Goal: Task Accomplishment & Management: Complete application form

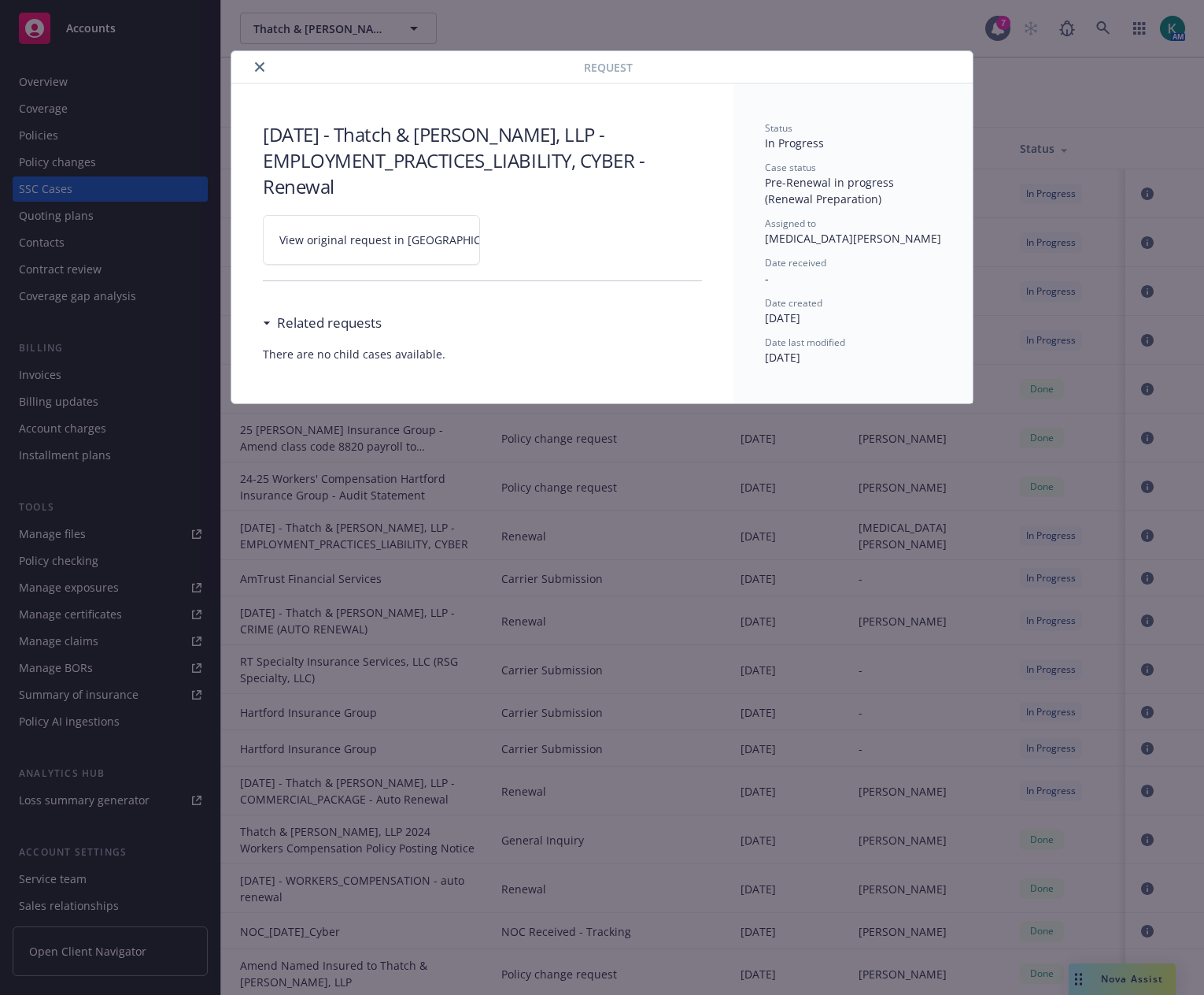
click at [264, 66] on icon "close" at bounding box center [259, 67] width 10 height 10
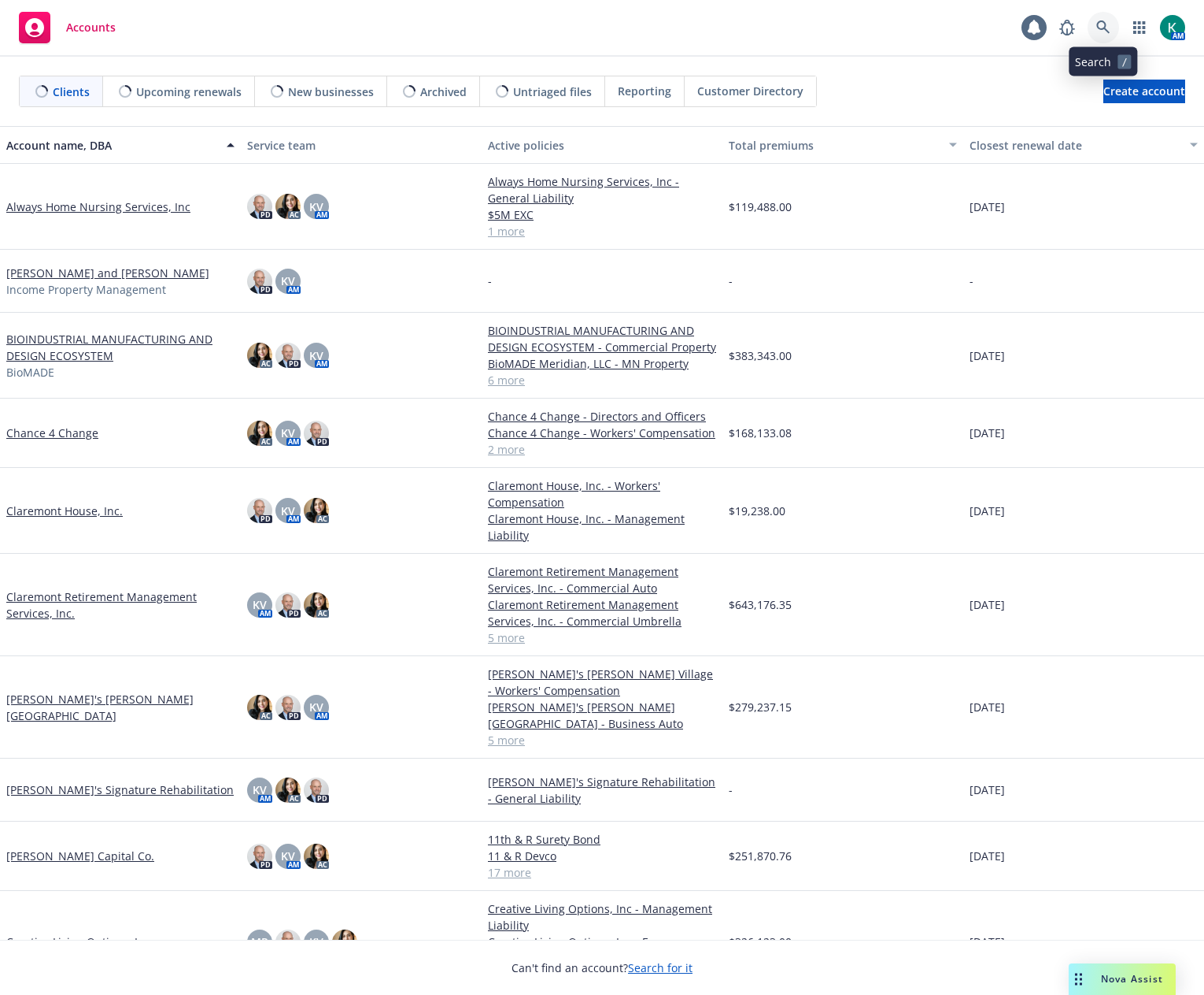
click at [1108, 26] on icon at bounding box center [1104, 28] width 14 height 14
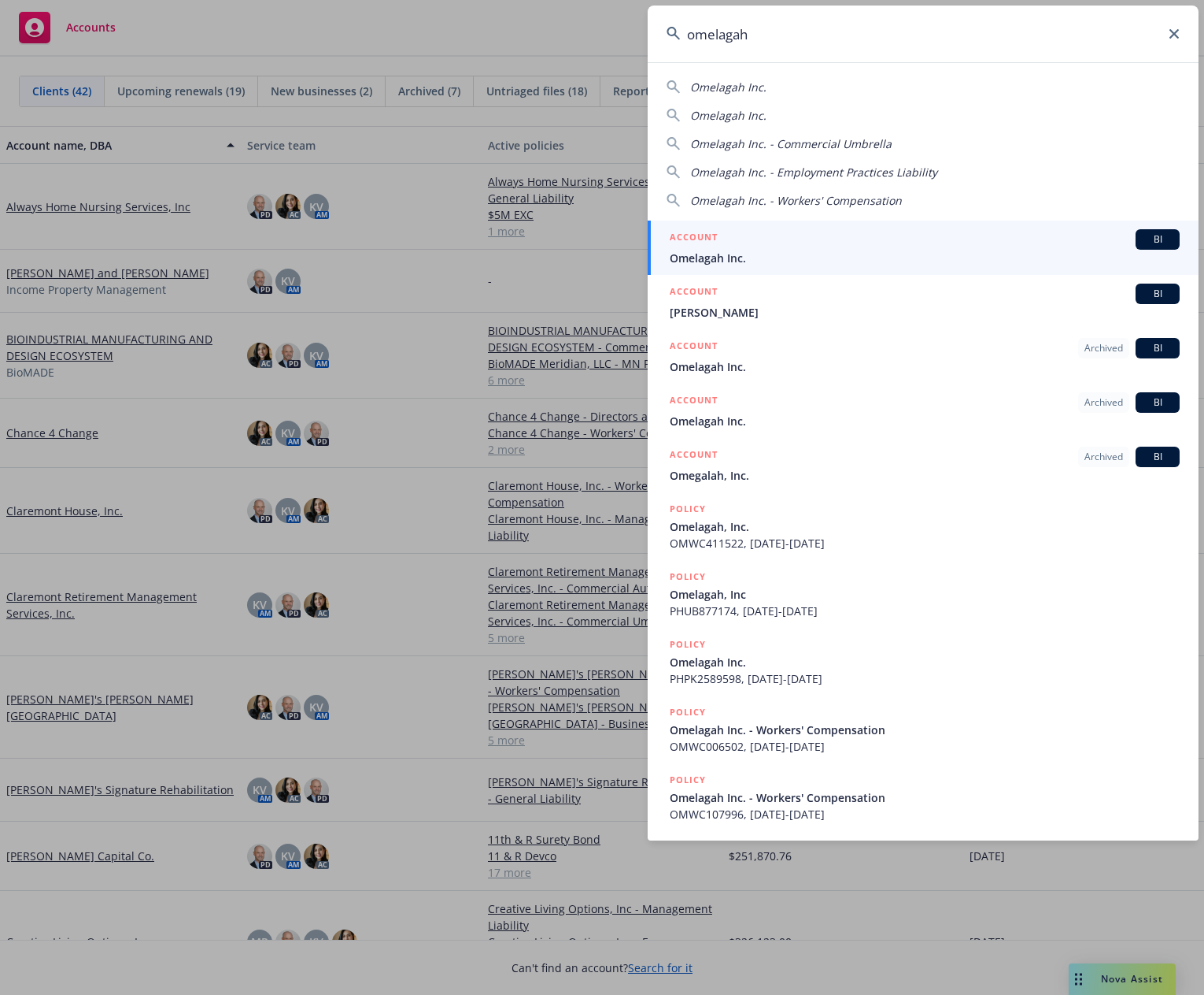
type input "omelagah"
click at [976, 258] on span "Omelagah Inc." at bounding box center [925, 257] width 510 height 17
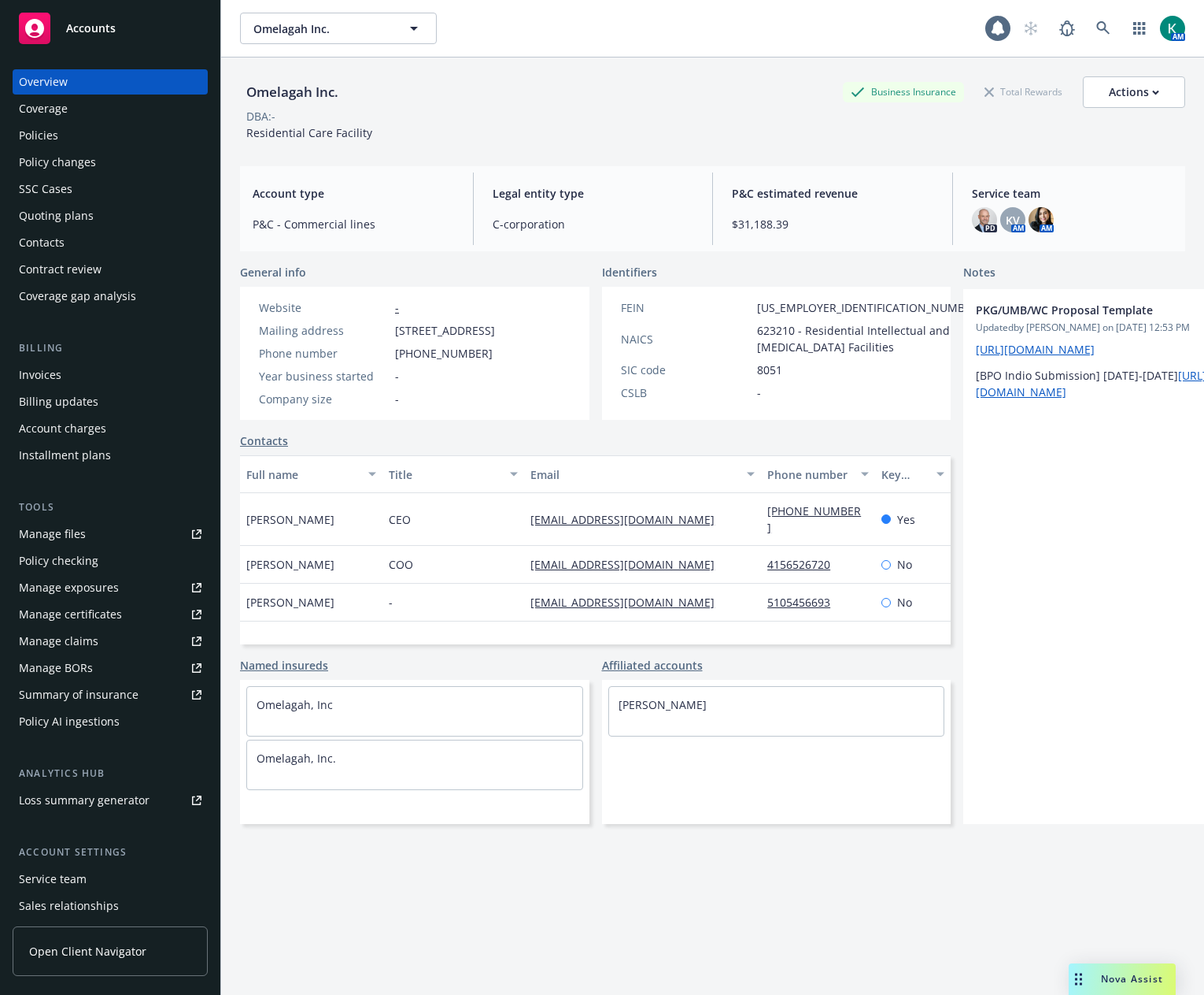
click at [94, 140] on div "Policies" at bounding box center [110, 135] width 183 height 25
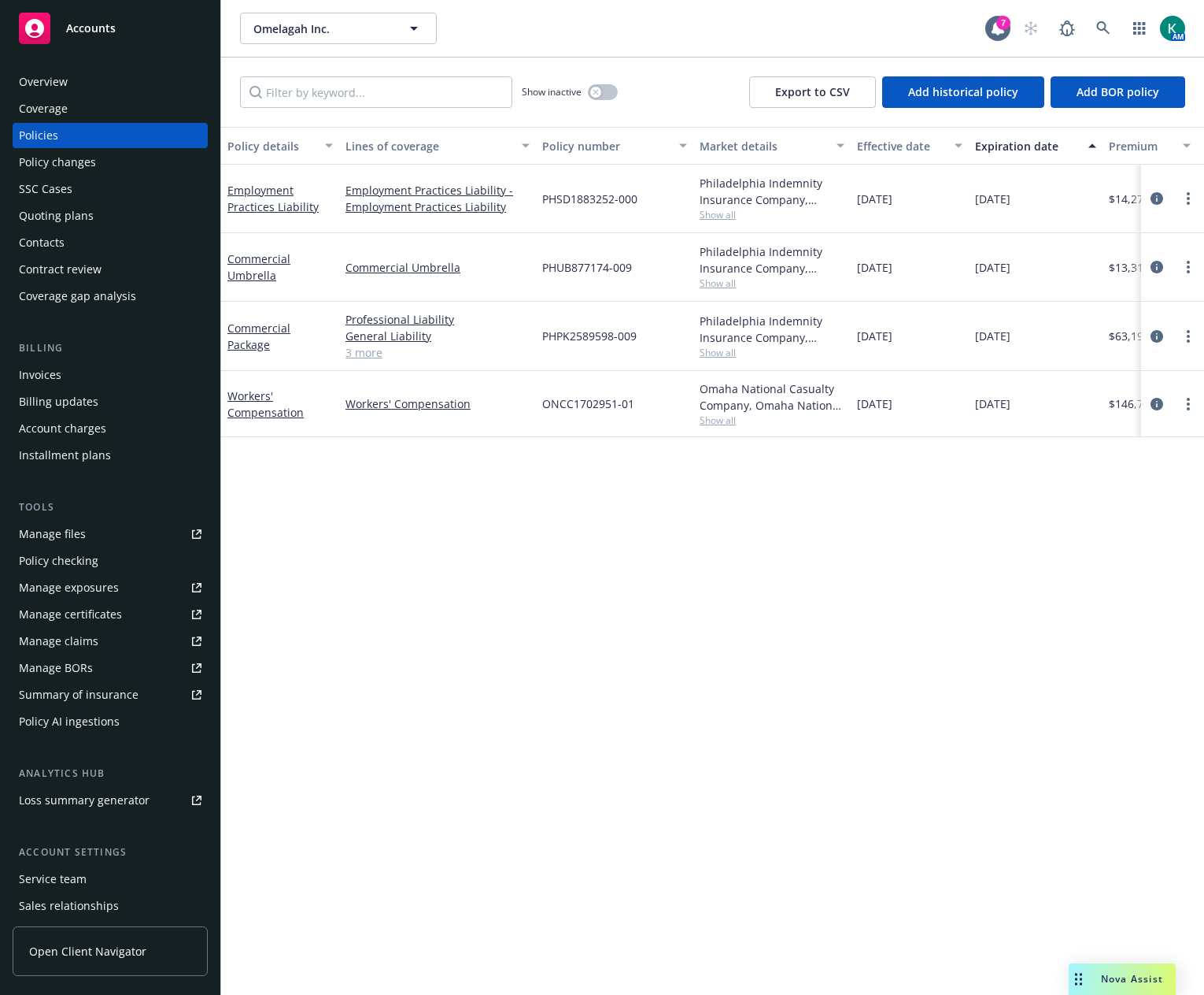
click at [59, 79] on div "Overview" at bounding box center [43, 82] width 49 height 25
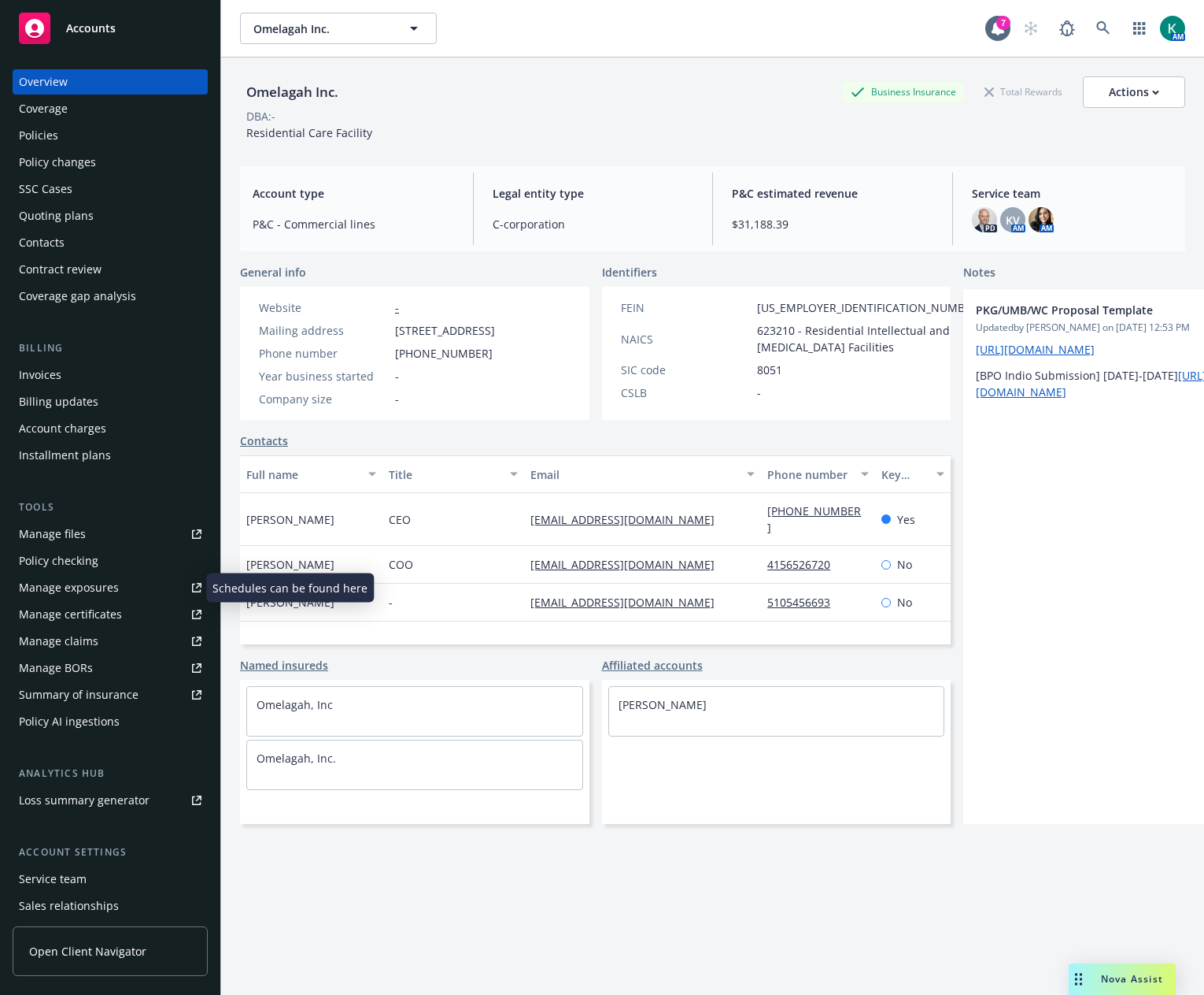
click at [81, 588] on div "Manage exposures" at bounding box center [68, 588] width 100 height 25
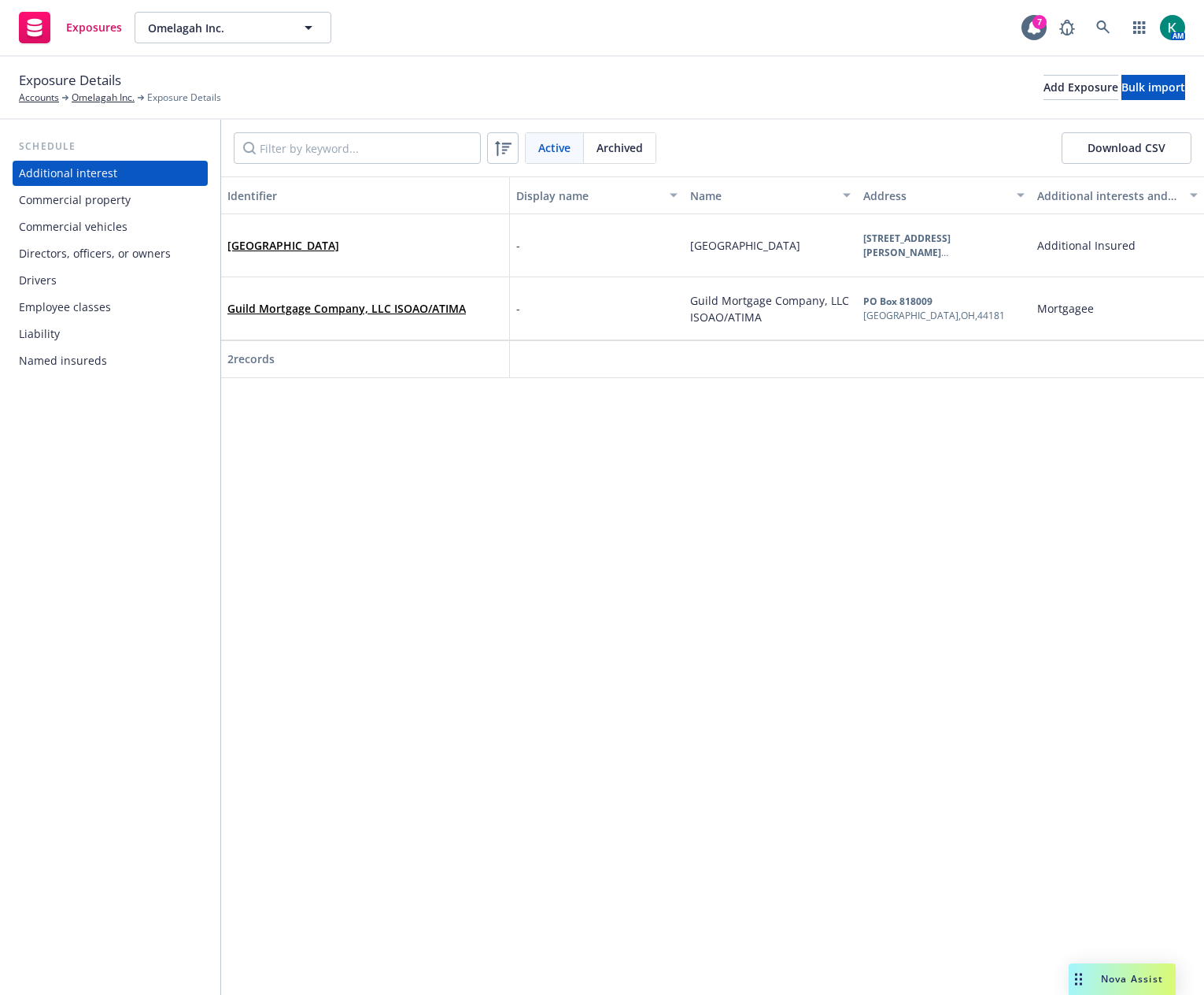
click at [78, 201] on div "Commercial property" at bounding box center [75, 200] width 112 height 25
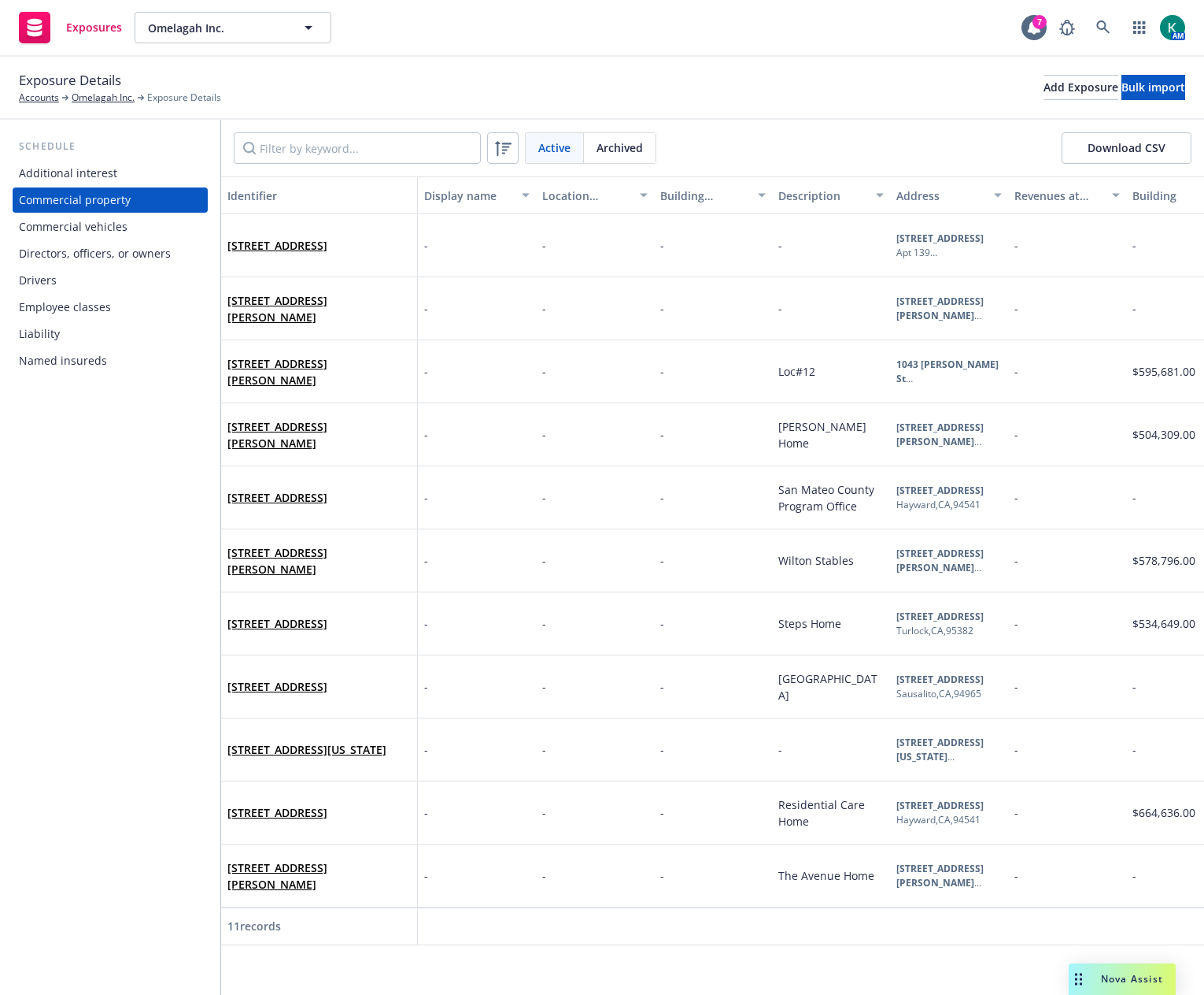
click at [591, 88] on div "Exposure Details Accounts Omelagah Inc. Exposure Details Add Exposure Bulk impo…" at bounding box center [602, 87] width 1167 height 35
click at [92, 359] on div "Named insureds" at bounding box center [62, 360] width 88 height 25
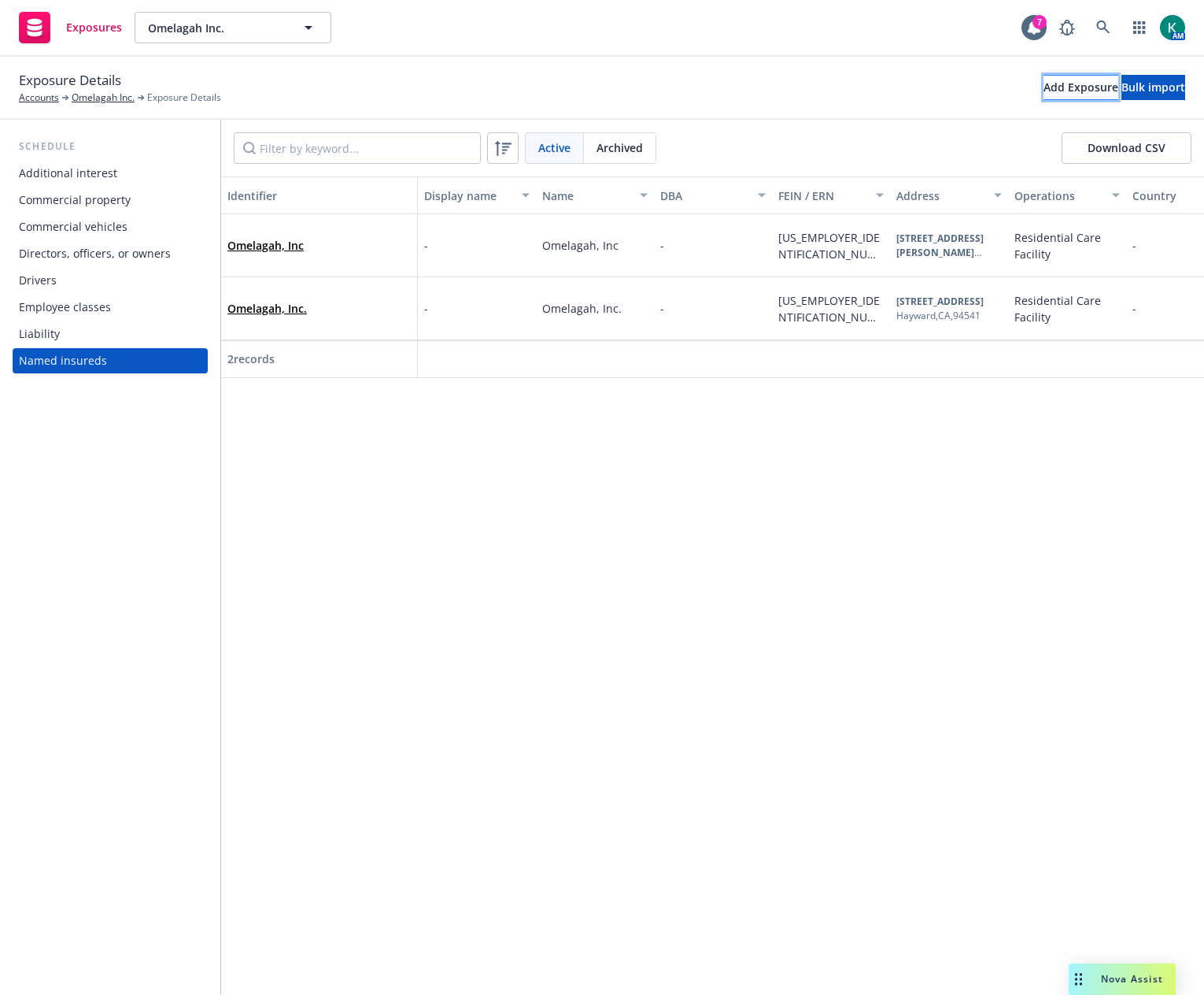
click at [1043, 95] on div "Add Exposure" at bounding box center [1081, 87] width 75 height 24
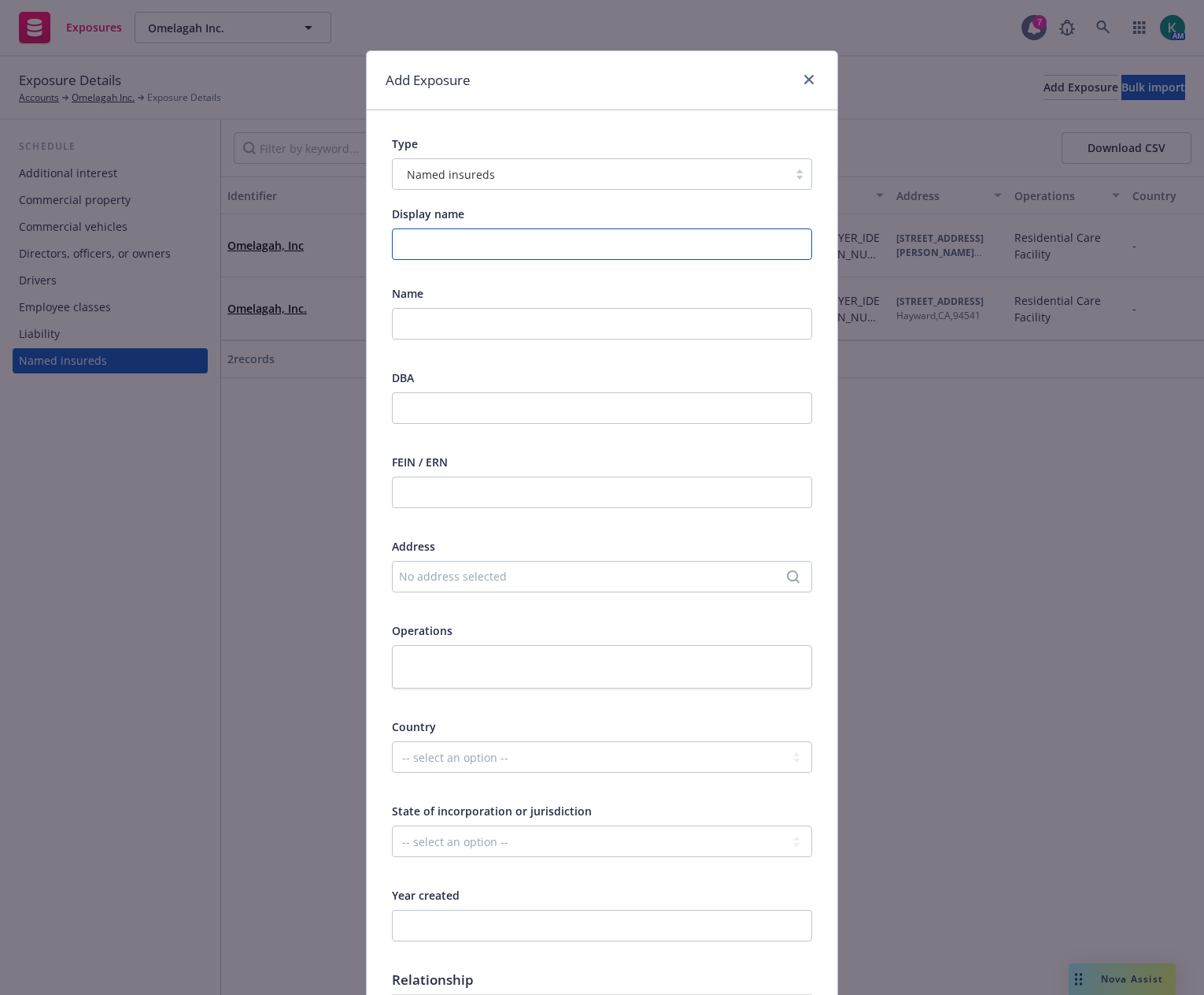
click at [497, 246] on input "Display name" at bounding box center [602, 243] width 421 height 31
click at [478, 320] on input "text" at bounding box center [602, 323] width 421 height 31
click at [403, 312] on input "text" at bounding box center [602, 323] width 421 height 31
paste input "Matt & [PERSON_NAME] 2015 Family Trust"
click at [659, 322] on input "Matt & [PERSON_NAME] 2015 Family Trust" at bounding box center [602, 323] width 421 height 31
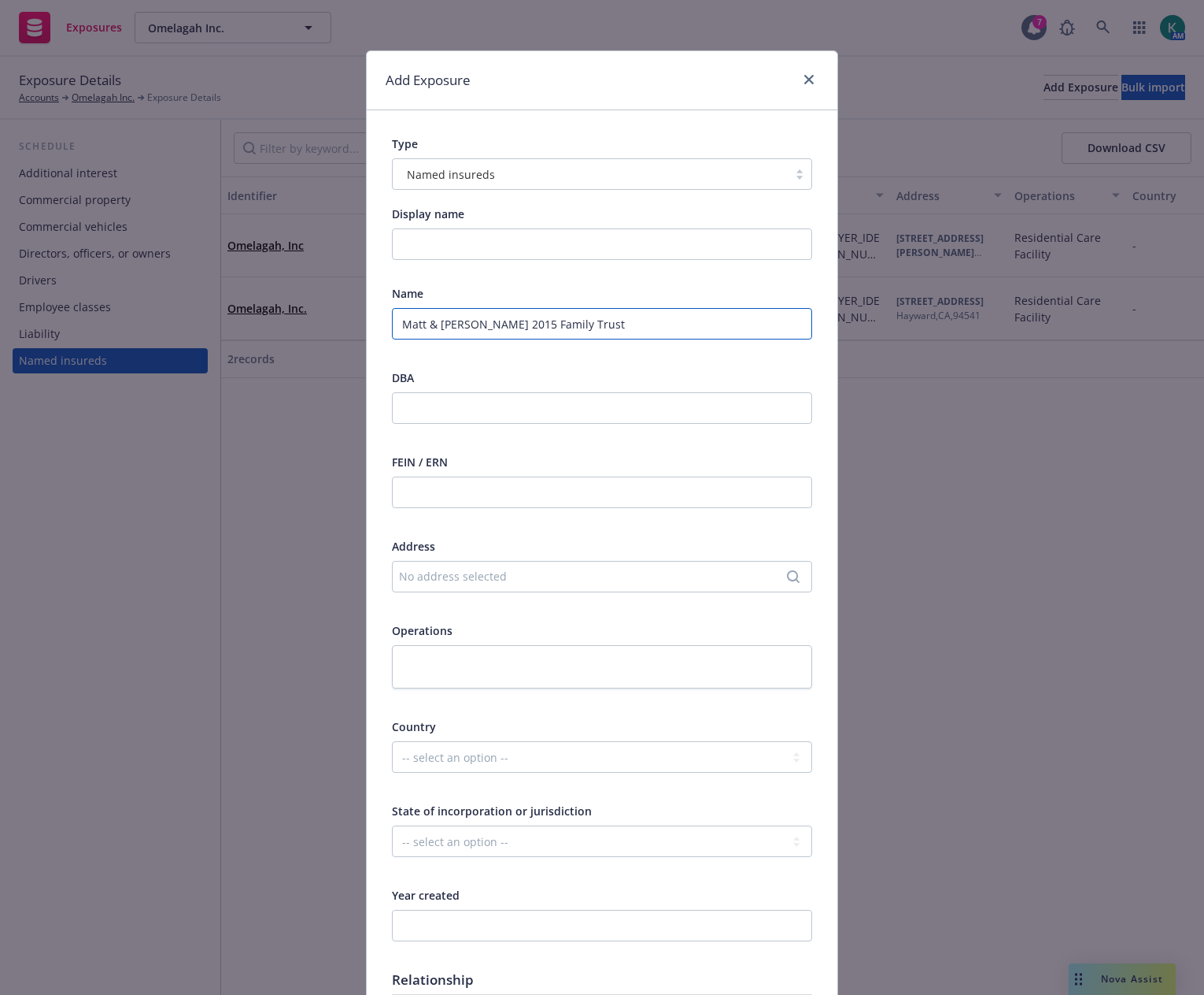
type input "Matt & [PERSON_NAME] 2015 Family Trust"
click at [640, 461] on div "FEIN / ERN" at bounding box center [602, 462] width 421 height 17
click at [566, 581] on div "No address selected" at bounding box center [594, 576] width 390 height 17
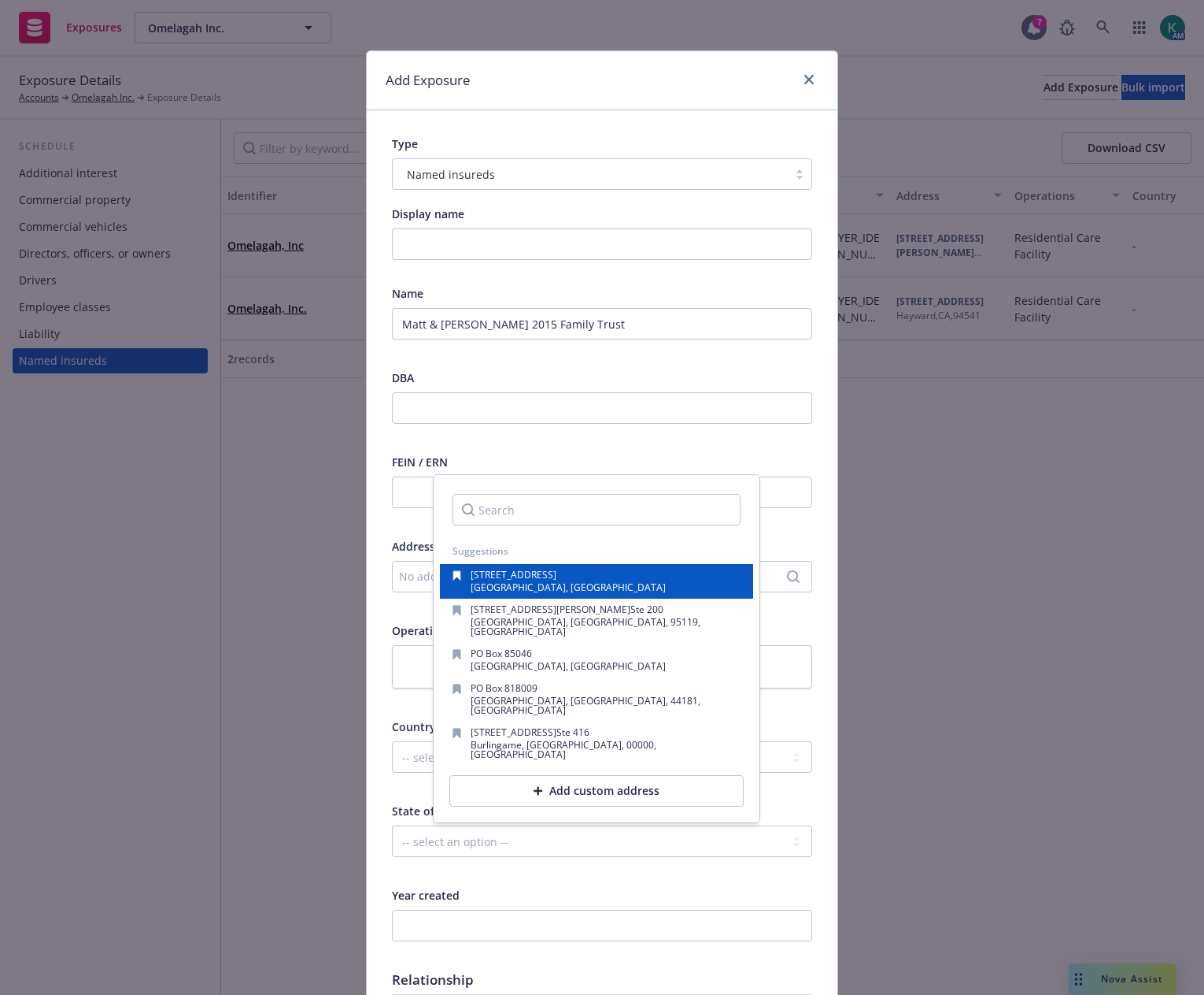
click at [566, 581] on span "[GEOGRAPHIC_DATA], [GEOGRAPHIC_DATA]" at bounding box center [569, 587] width 195 height 13
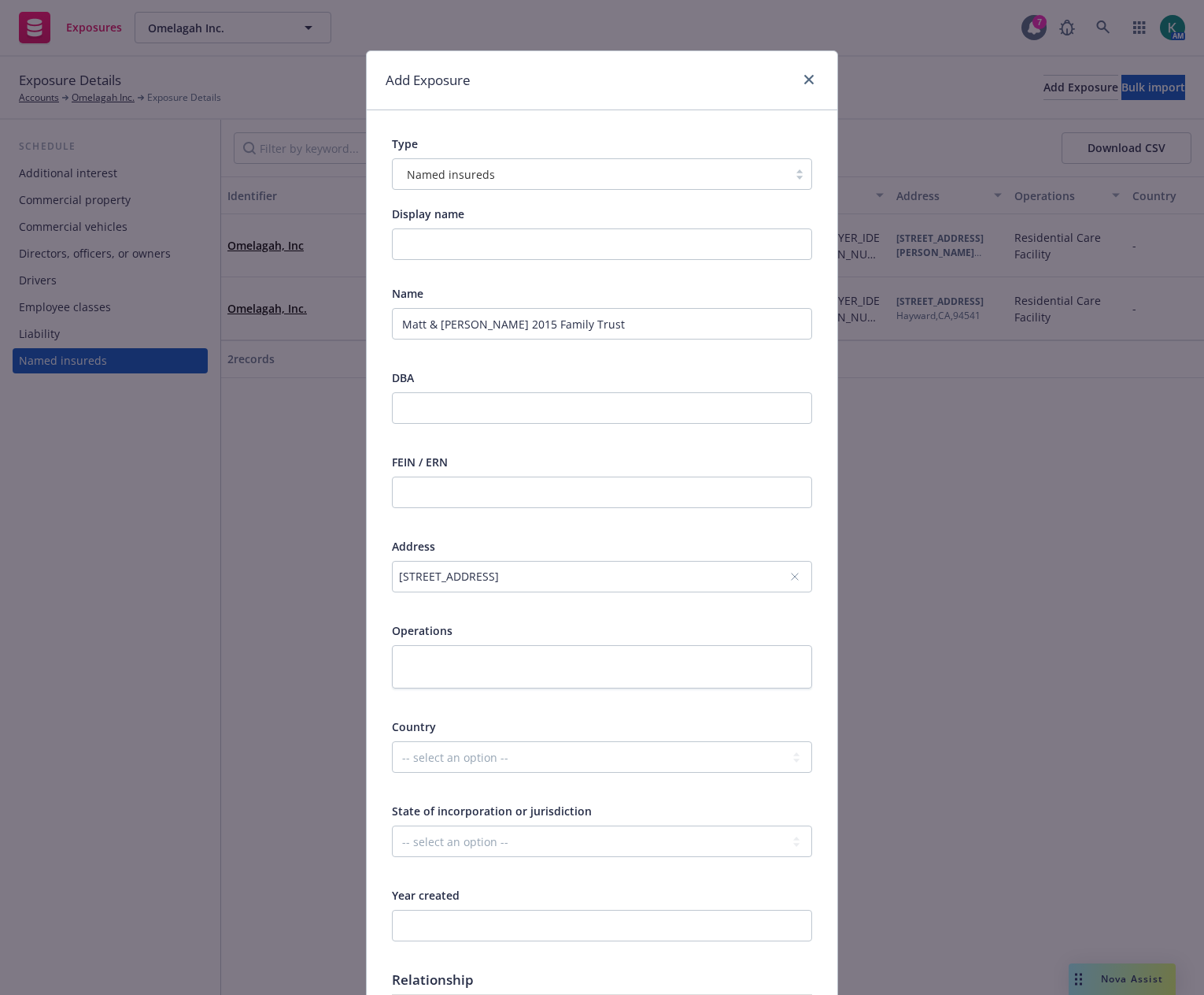
click at [566, 581] on div "[STREET_ADDRESS]" at bounding box center [594, 576] width 390 height 17
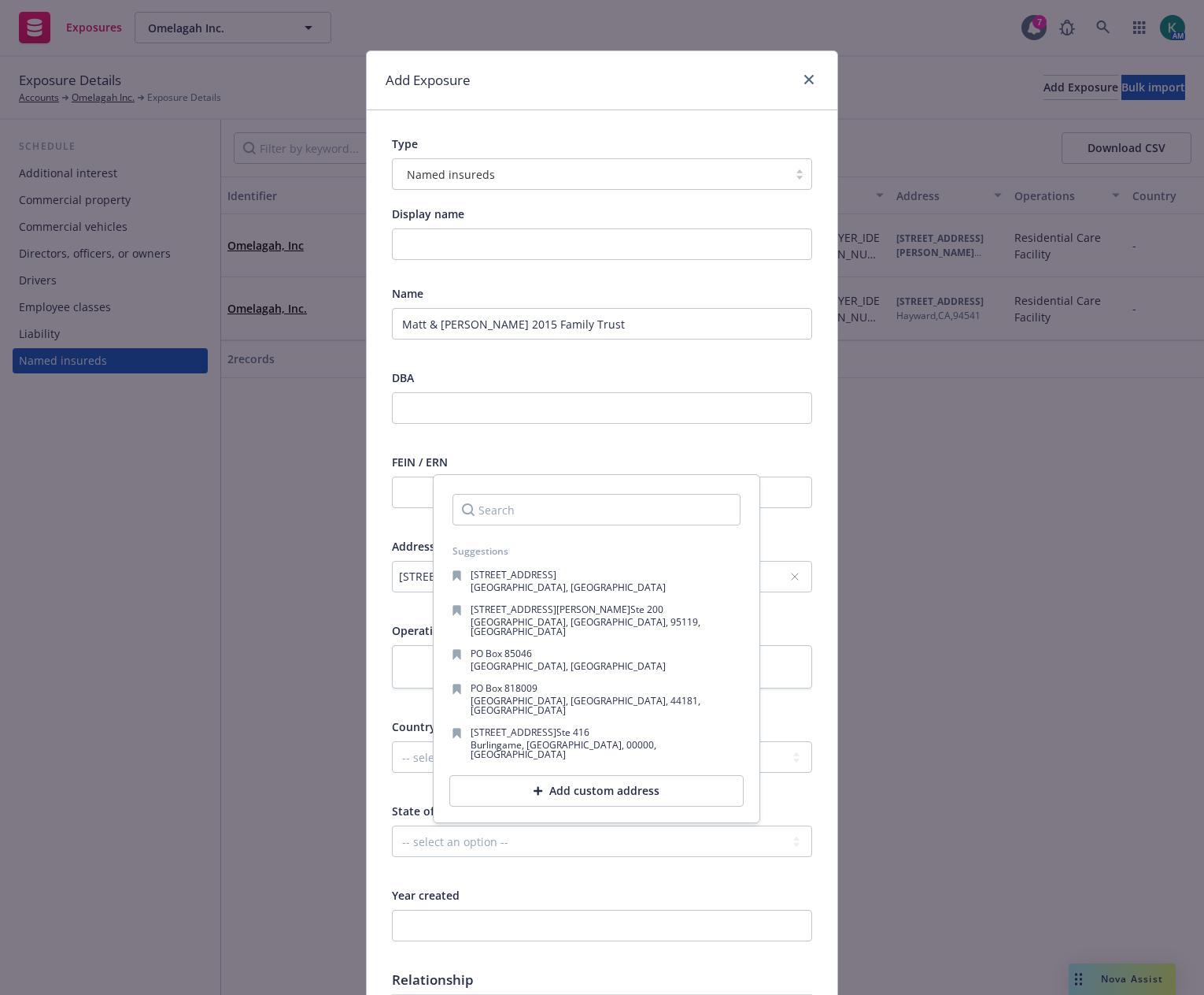
click at [519, 507] on input "Search" at bounding box center [596, 509] width 288 height 31
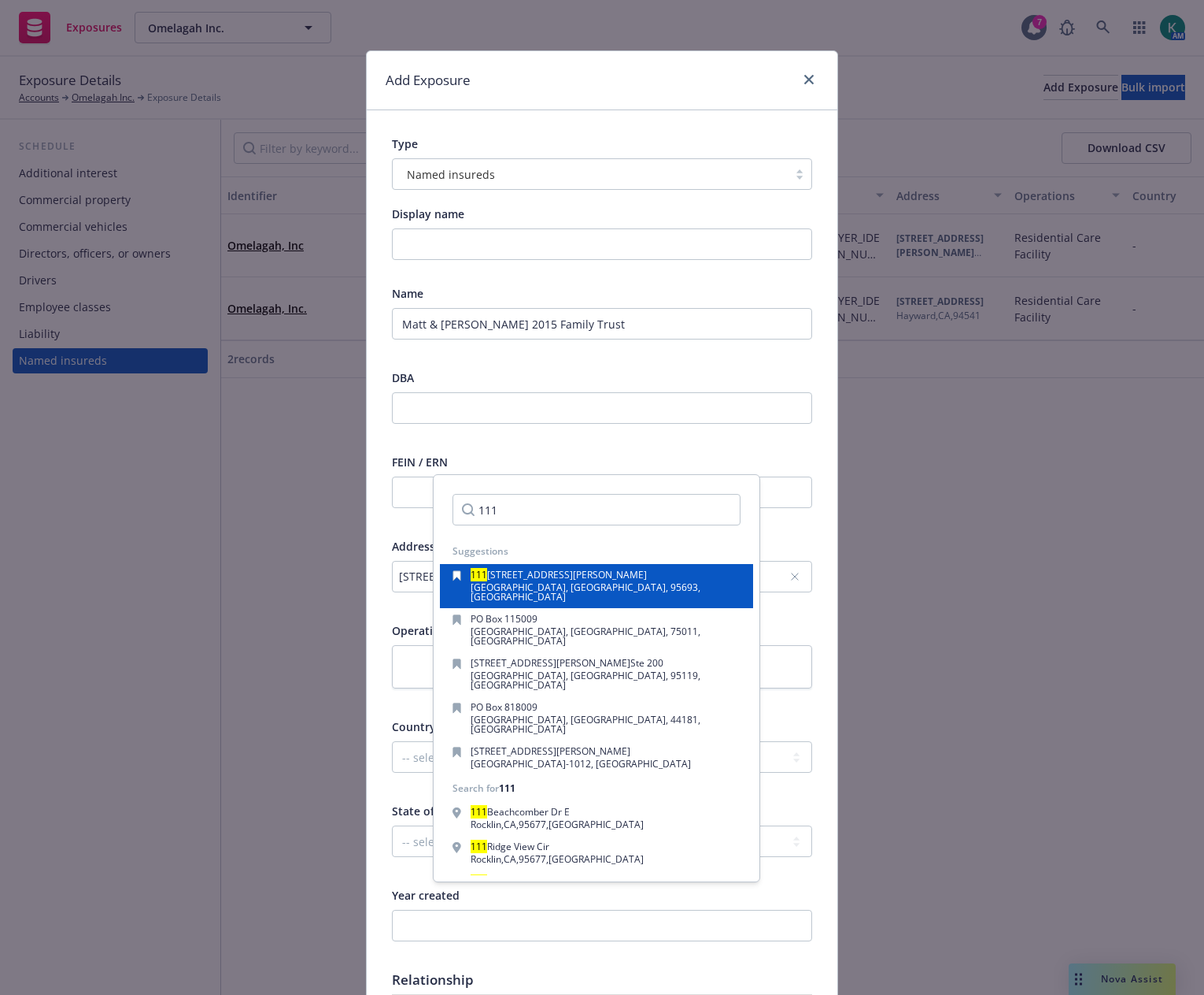
type input "111"
click at [538, 576] on span "[STREET_ADDRESS][PERSON_NAME]" at bounding box center [567, 574] width 160 height 13
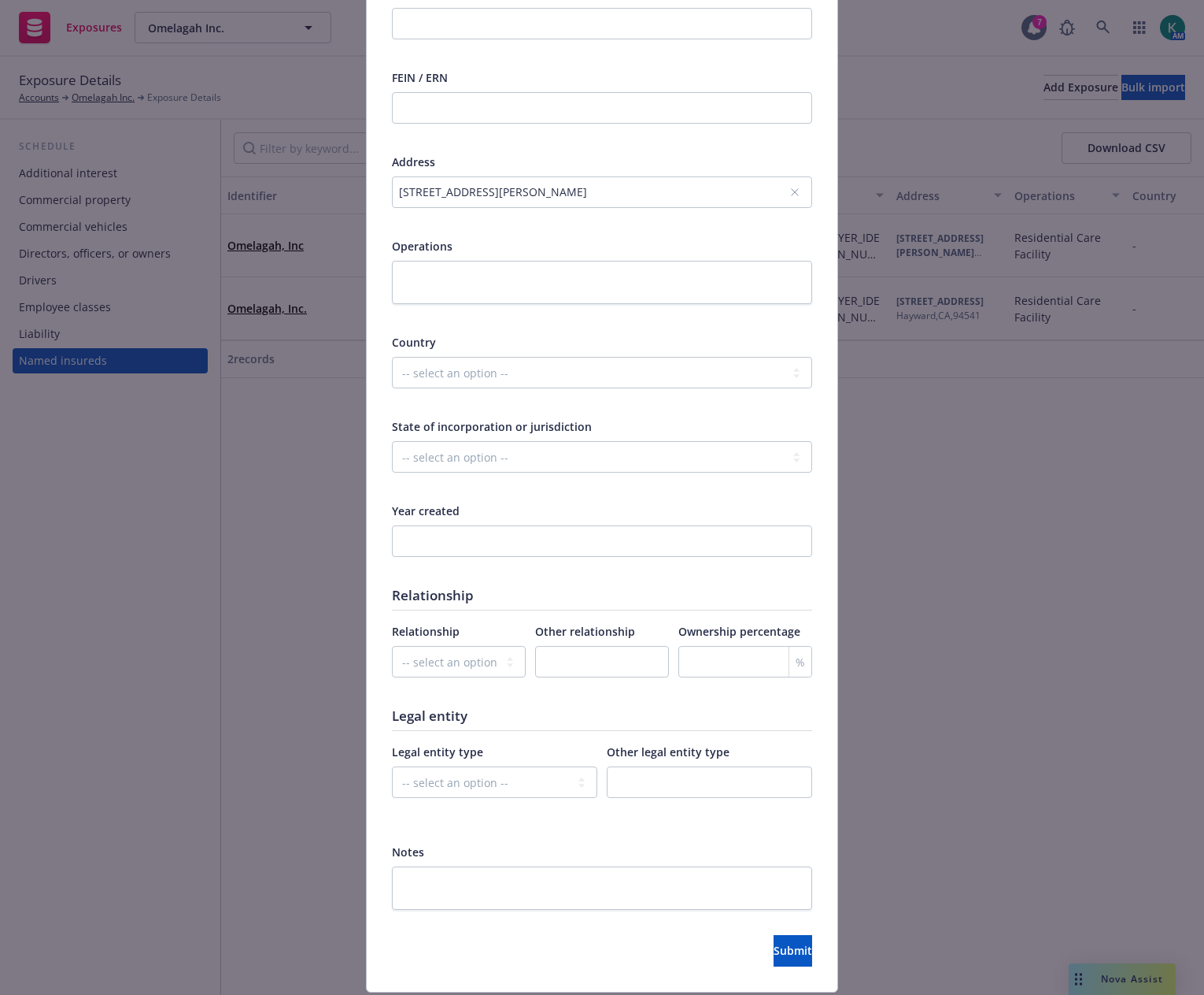
scroll to position [432, 0]
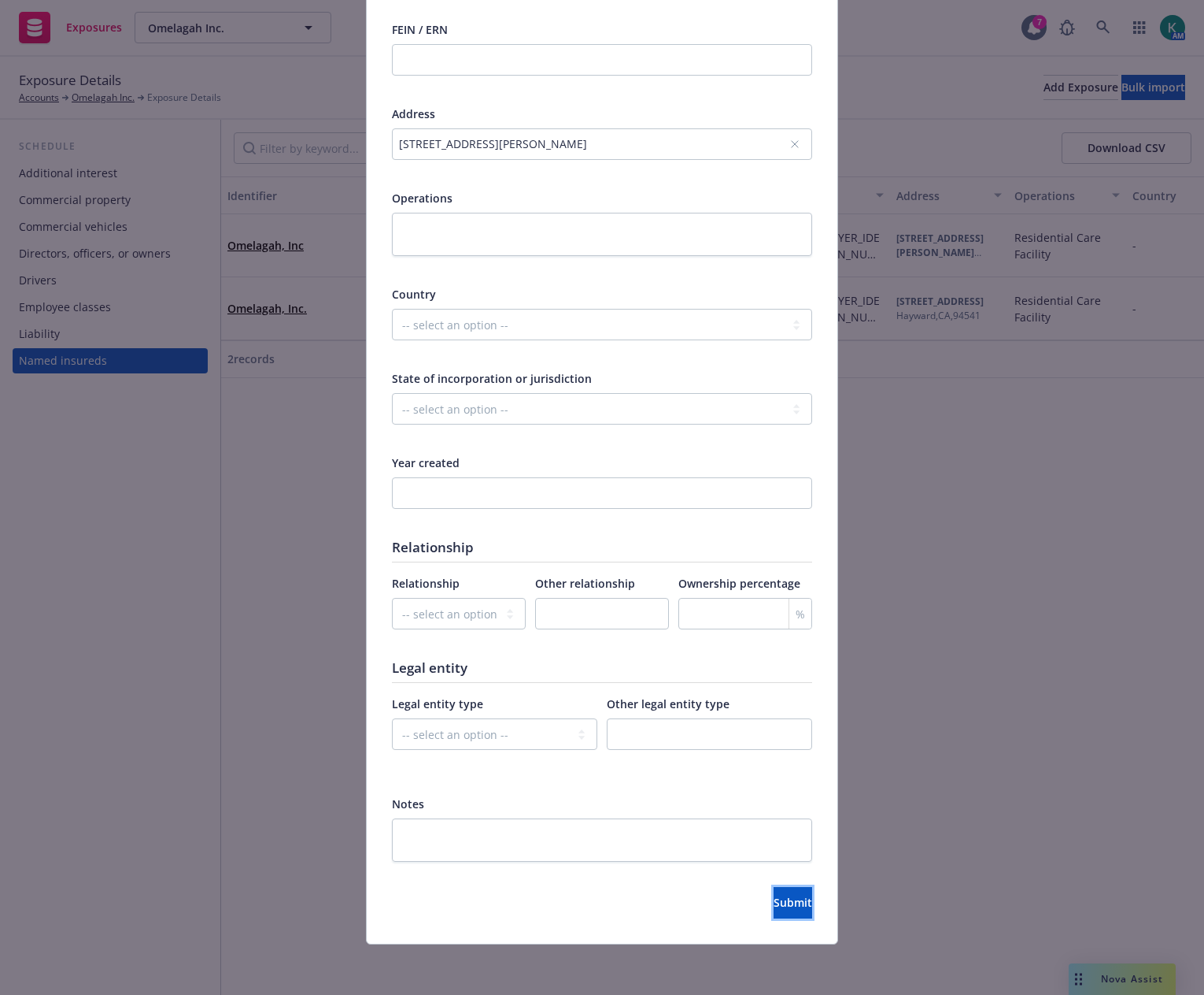
drag, startPoint x: 772, startPoint y: 892, endPoint x: 512, endPoint y: 771, distance: 286.8
click at [558, 914] on div "Submit" at bounding box center [602, 902] width 421 height 31
click at [457, 614] on select "-- select an option -- Parent company Wholly-owned subsidiary Subsidiary not wh…" at bounding box center [459, 612] width 134 height 31
click at [482, 738] on select "-- select an option -- C-corporation S-corporation LLC Partnership Joint ventur…" at bounding box center [495, 733] width 206 height 31
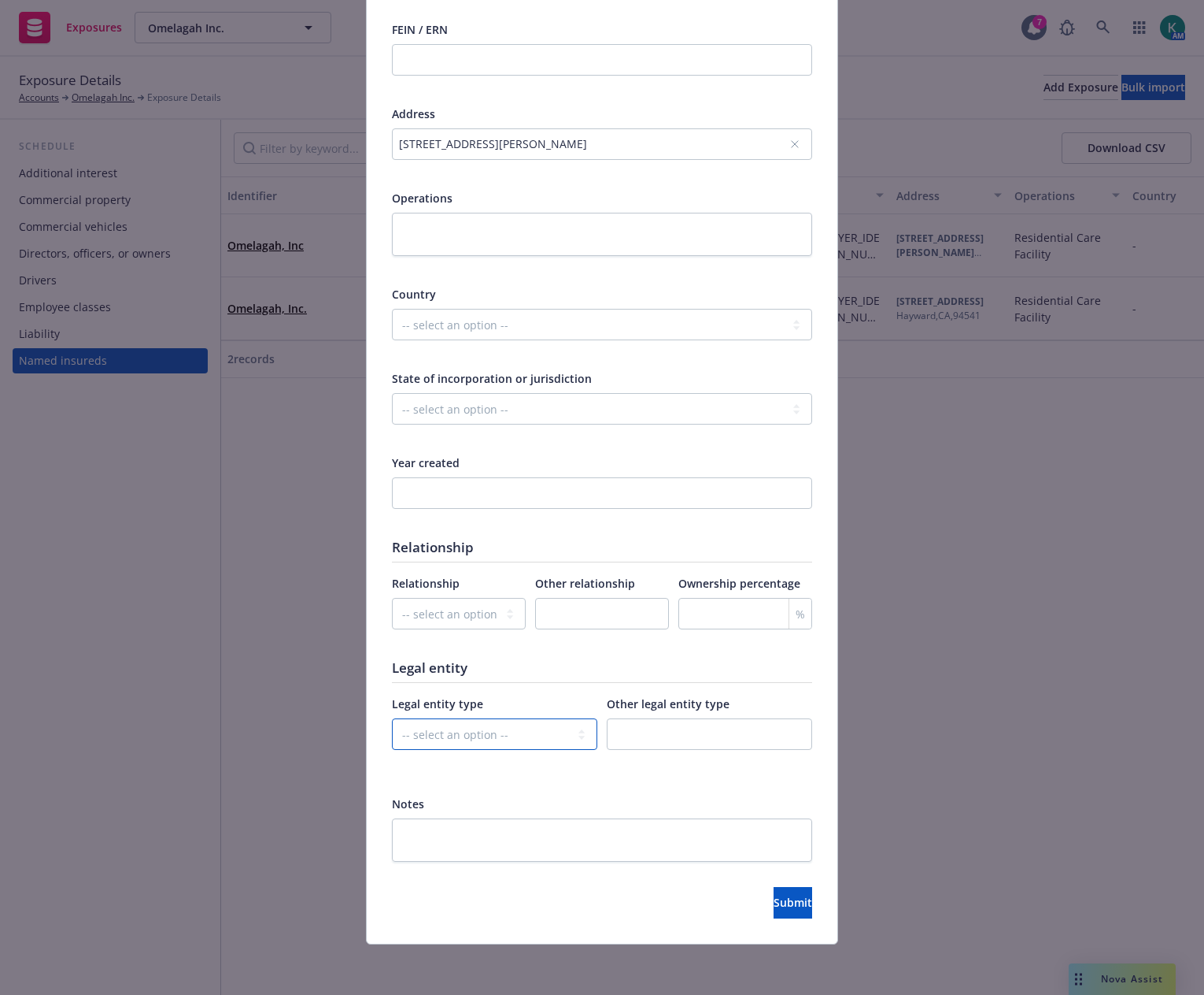
select select "TRUST"
click at [392, 718] on select "-- select an option -- C-corporation S-corporation LLC Partnership Joint ventur…" at bounding box center [495, 733] width 206 height 31
click at [790, 910] on button "Submit" at bounding box center [792, 902] width 38 height 31
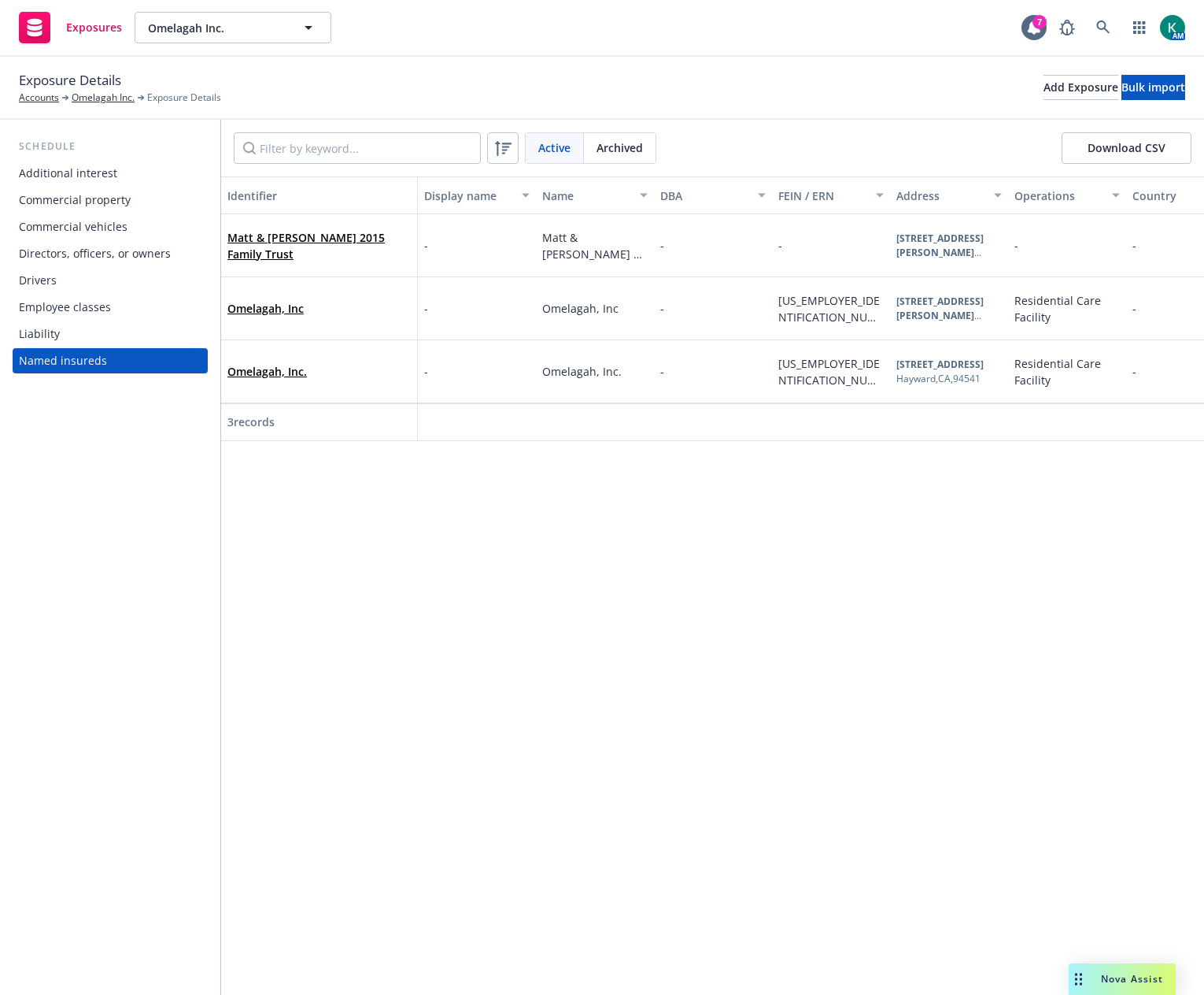
click at [125, 193] on div "Commercial property" at bounding box center [75, 200] width 112 height 25
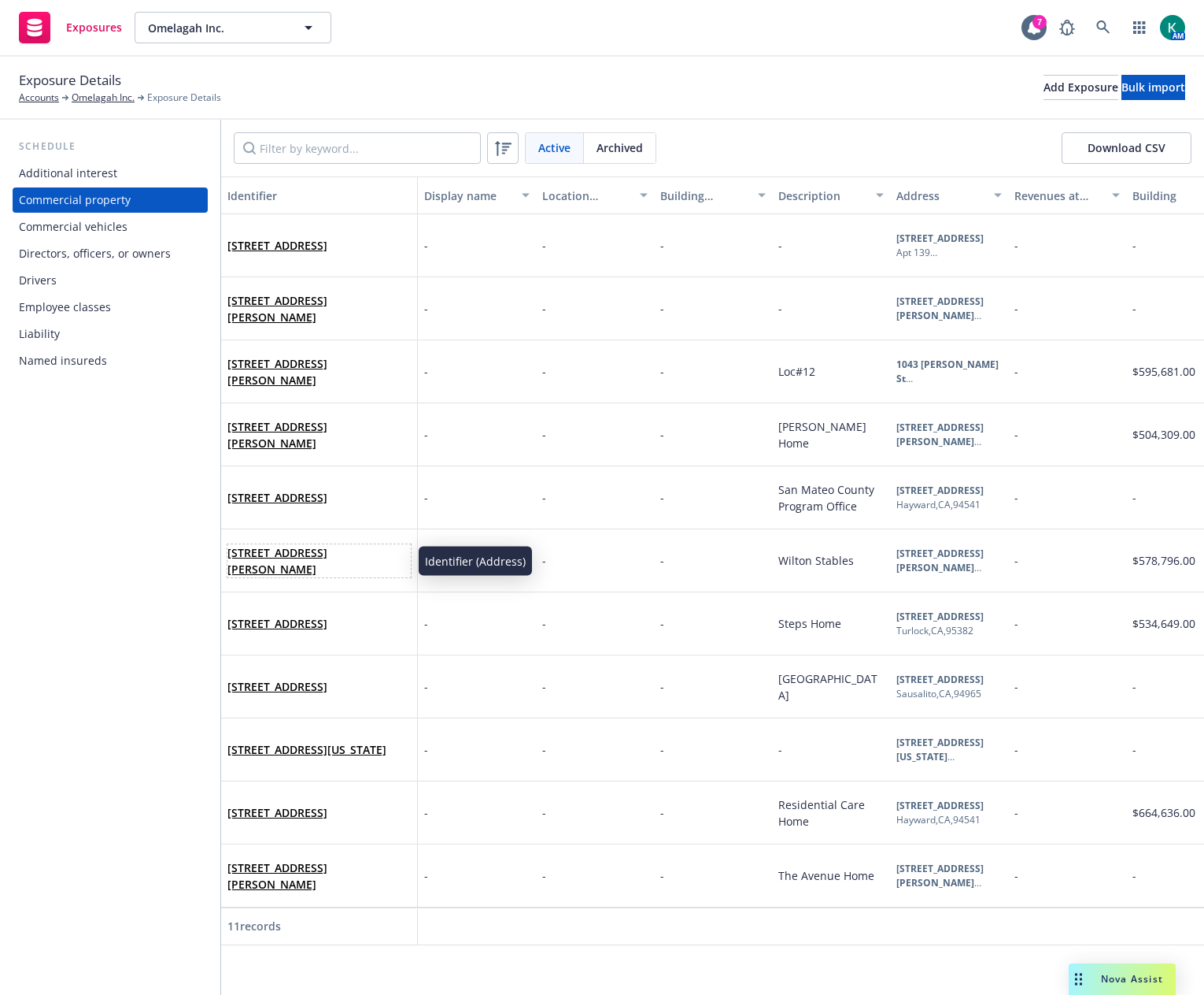
drag, startPoint x: 279, startPoint y: 571, endPoint x: 237, endPoint y: 560, distance: 43.4
click at [237, 560] on span "[STREET_ADDRESS][PERSON_NAME]" at bounding box center [319, 560] width 184 height 33
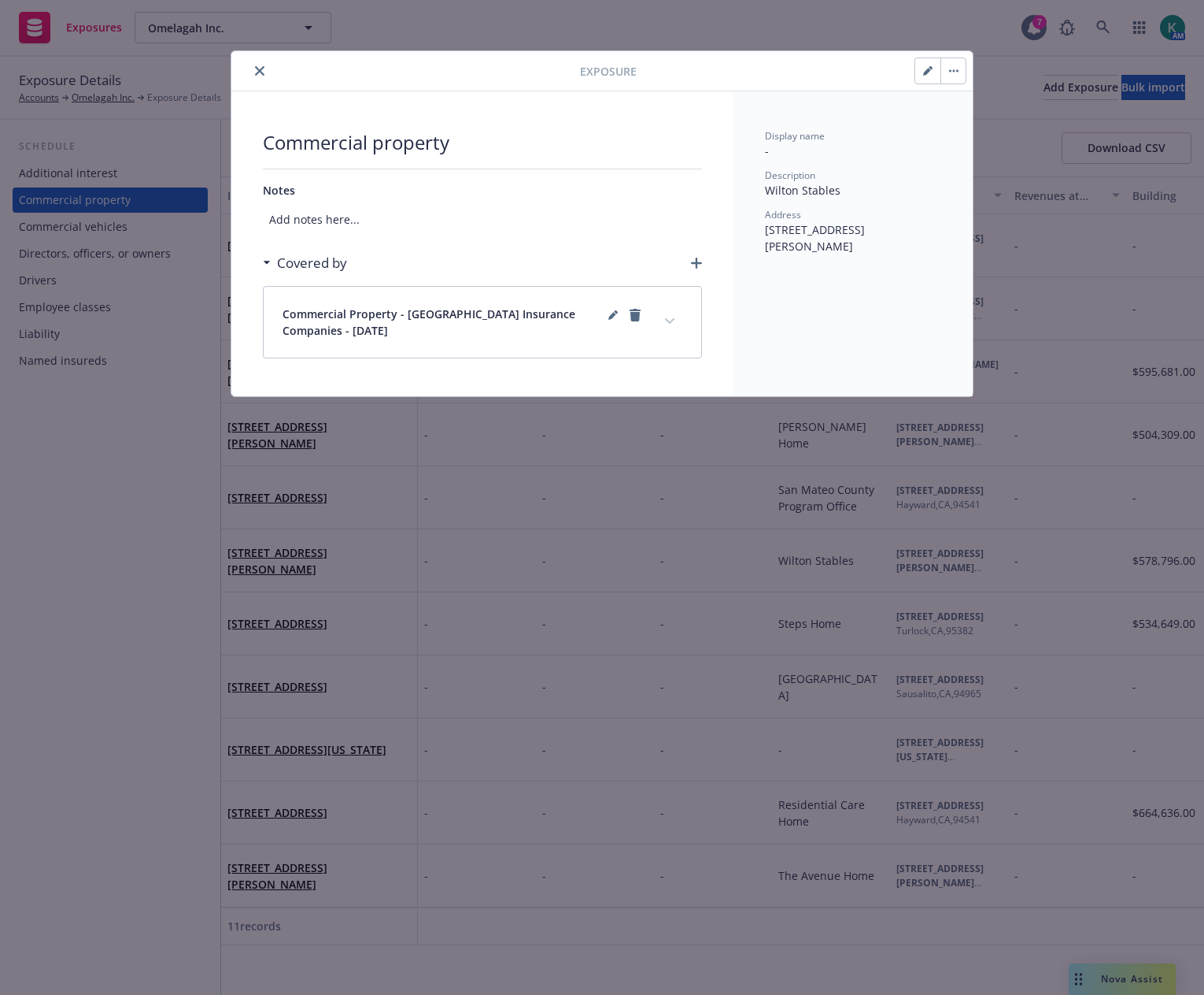
drag, startPoint x: 799, startPoint y: 233, endPoint x: 797, endPoint y: 244, distance: 11.2
click at [797, 244] on span "[STREET_ADDRESS][PERSON_NAME]" at bounding box center [814, 237] width 100 height 31
copy span "[PERSON_NAME], [PERSON_NAME], [GEOGRAPHIC_DATA], 95693"
click at [262, 66] on button "close" at bounding box center [259, 70] width 19 height 19
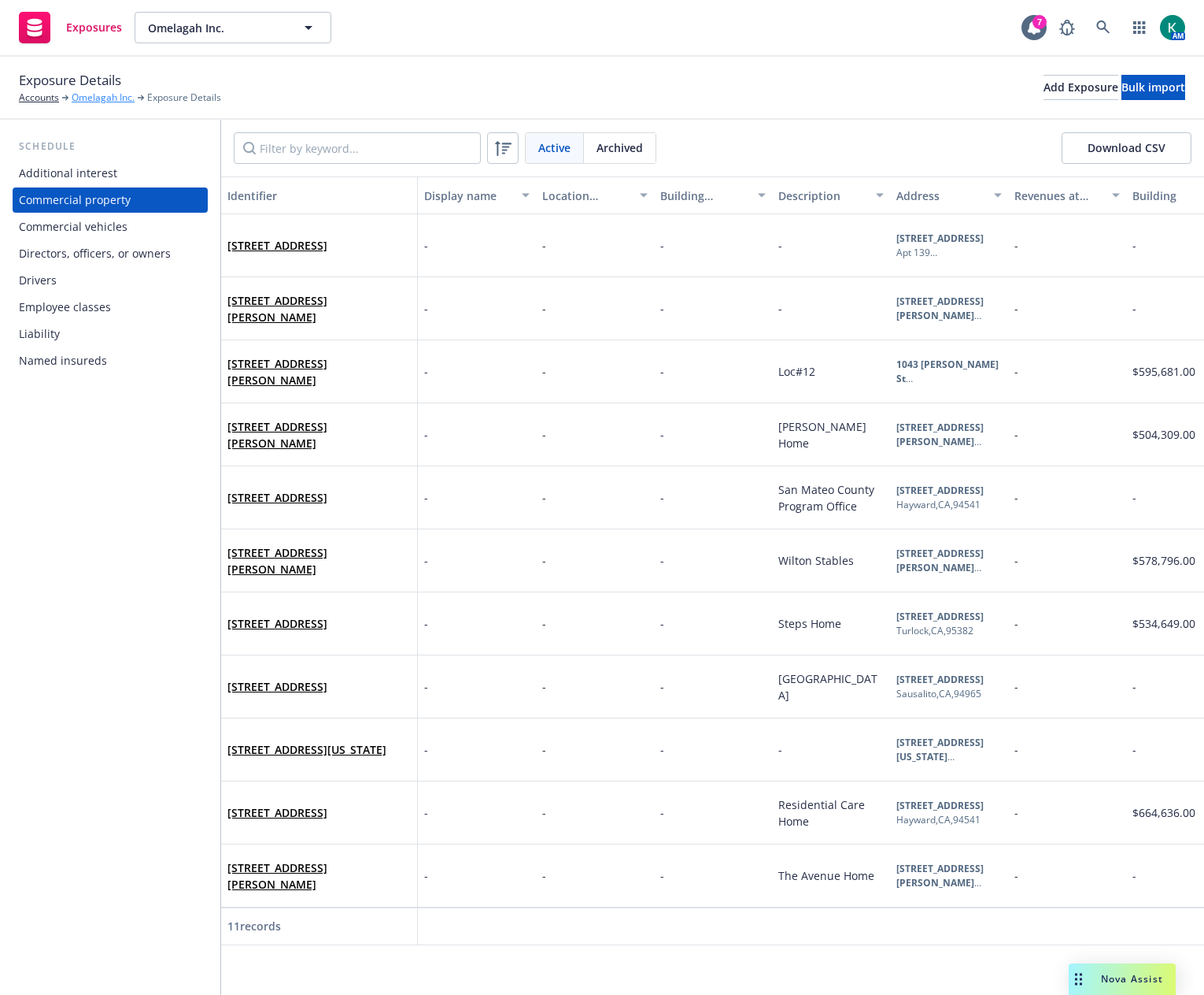
click at [98, 99] on link "Omelagah Inc." at bounding box center [103, 98] width 63 height 14
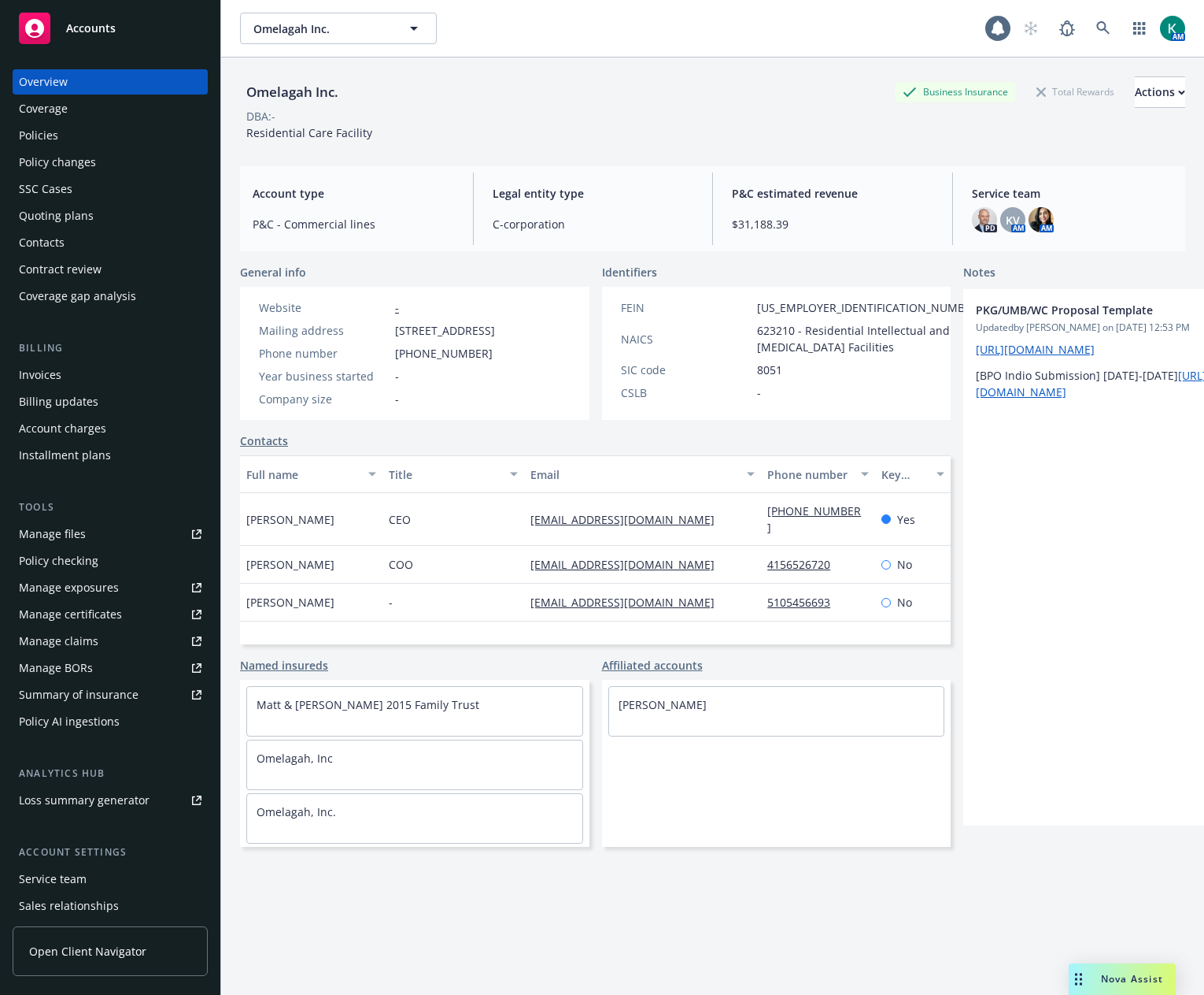
click at [52, 136] on div "Policies" at bounding box center [38, 135] width 39 height 25
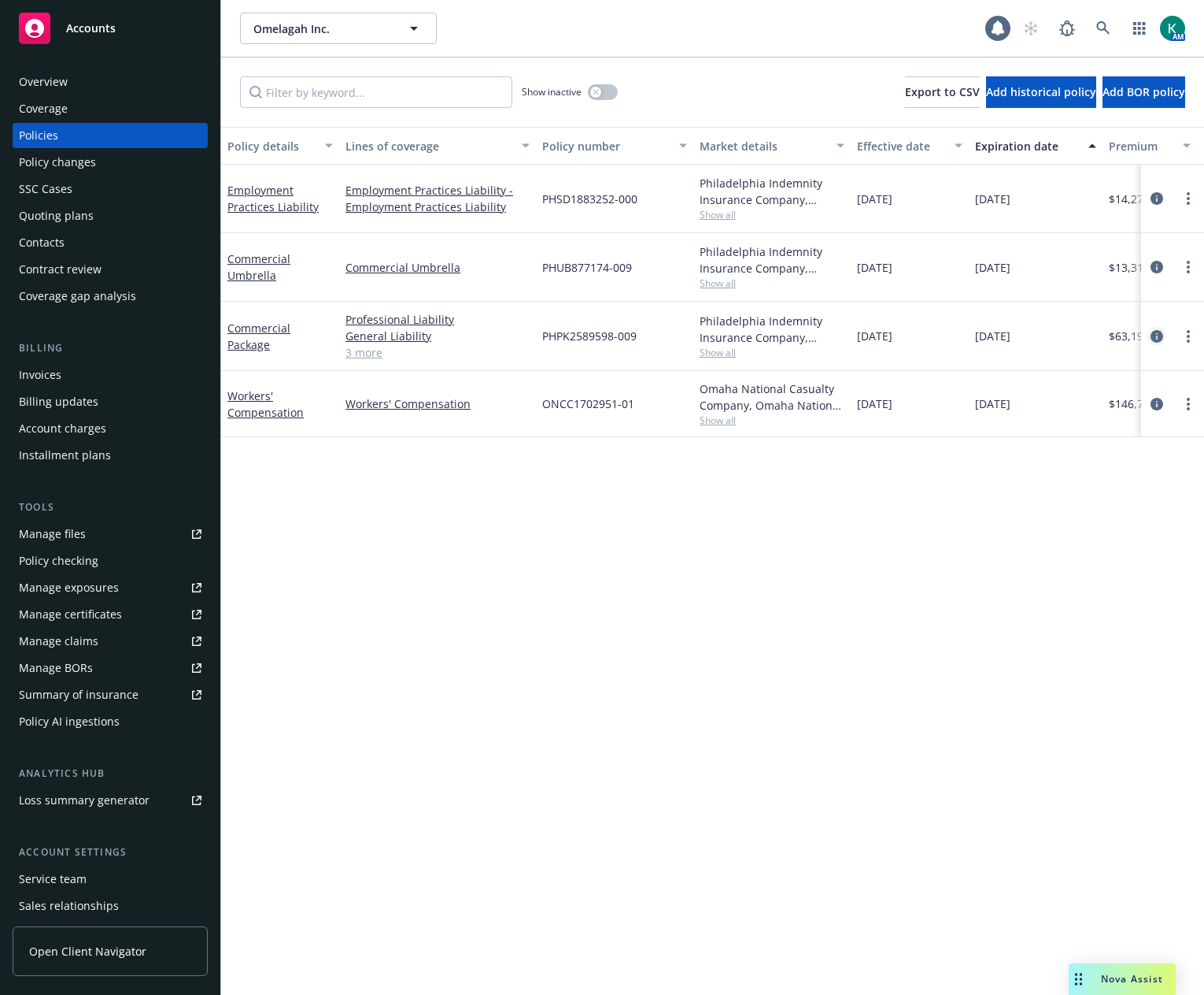
click at [1154, 330] on icon "circleInformation" at bounding box center [1157, 336] width 12 height 12
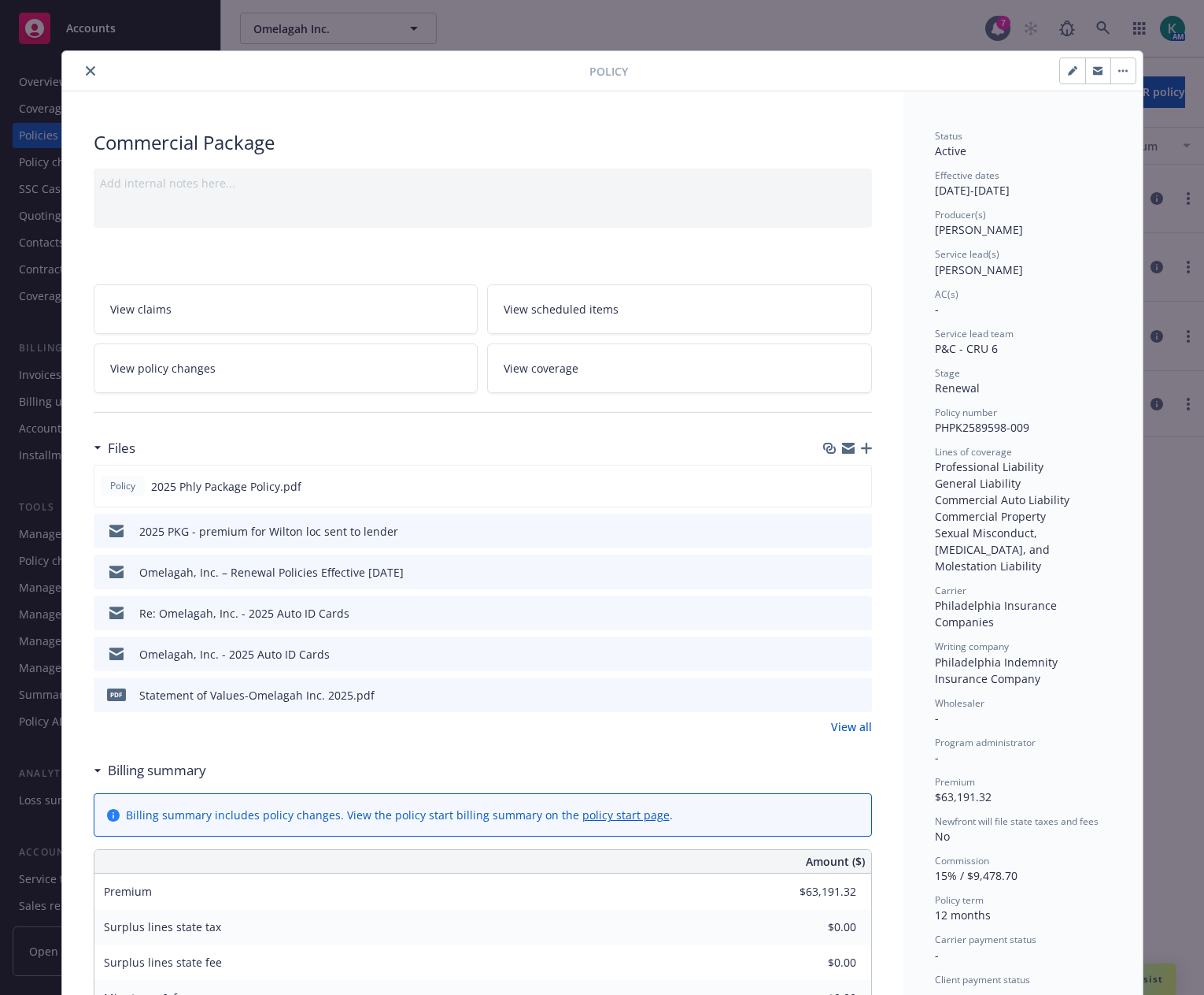
click at [854, 699] on icon "preview file" at bounding box center [857, 693] width 14 height 11
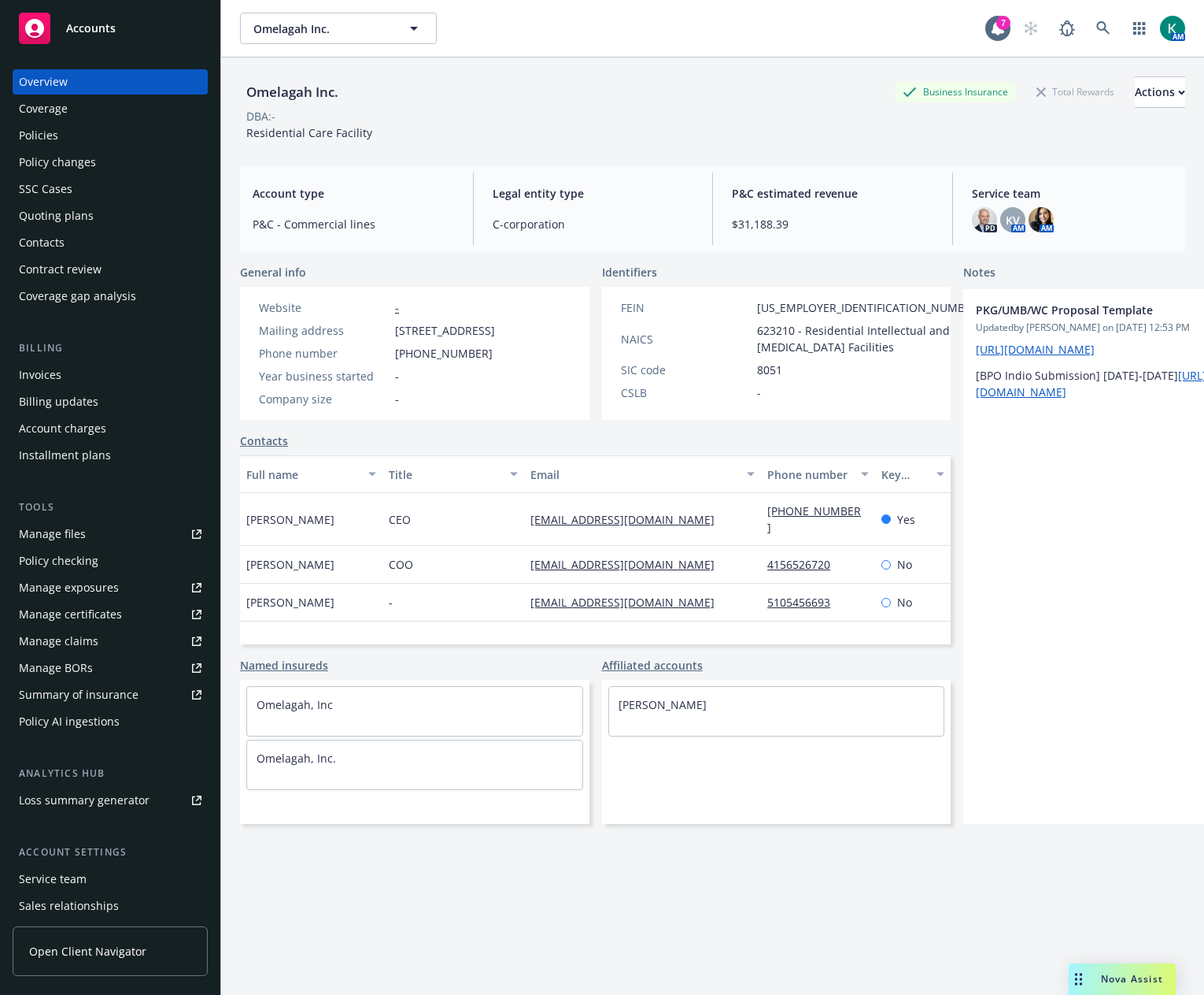
click at [73, 142] on div "Policies" at bounding box center [110, 135] width 183 height 25
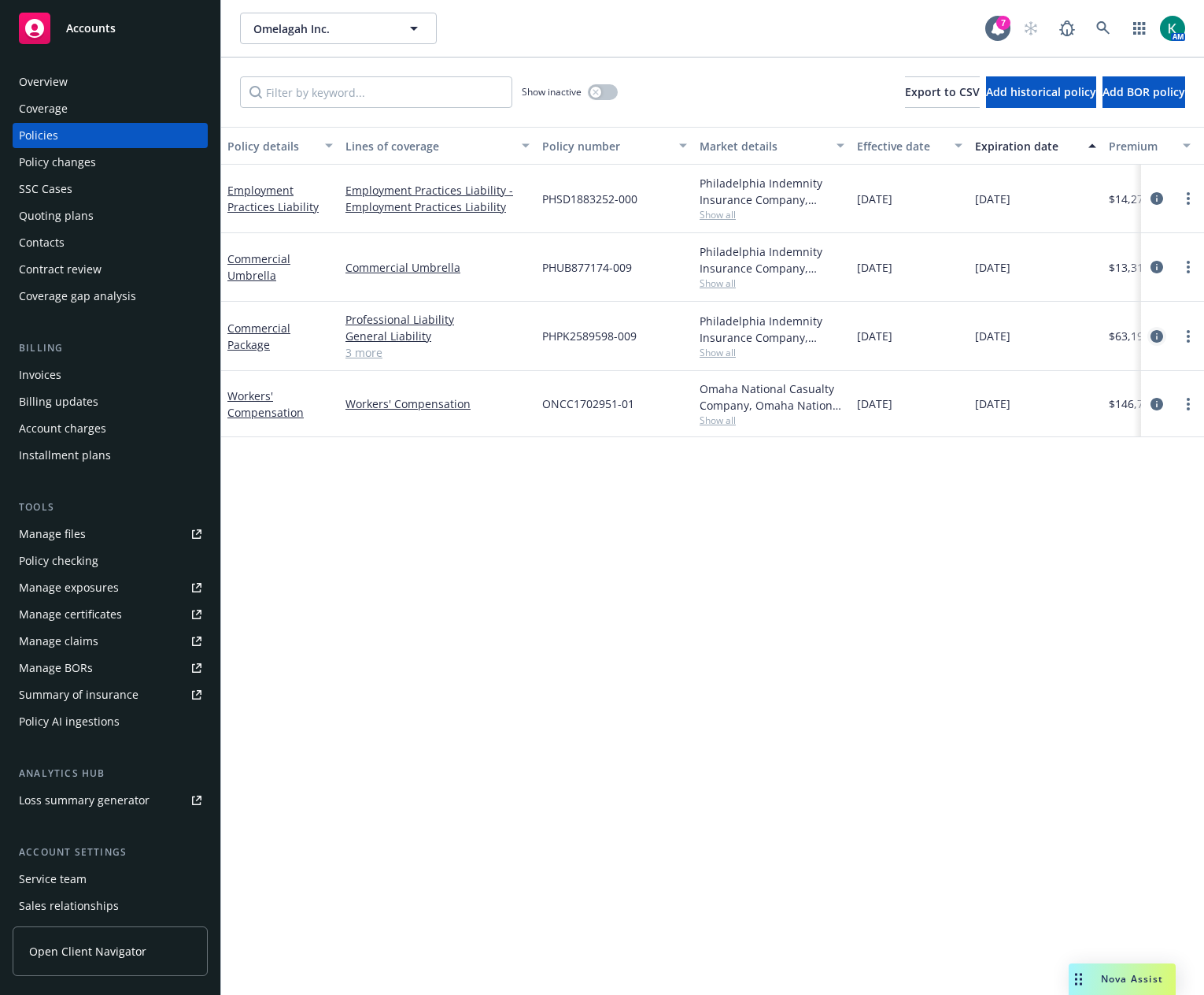
click at [1159, 332] on icon "circleInformation" at bounding box center [1157, 336] width 12 height 12
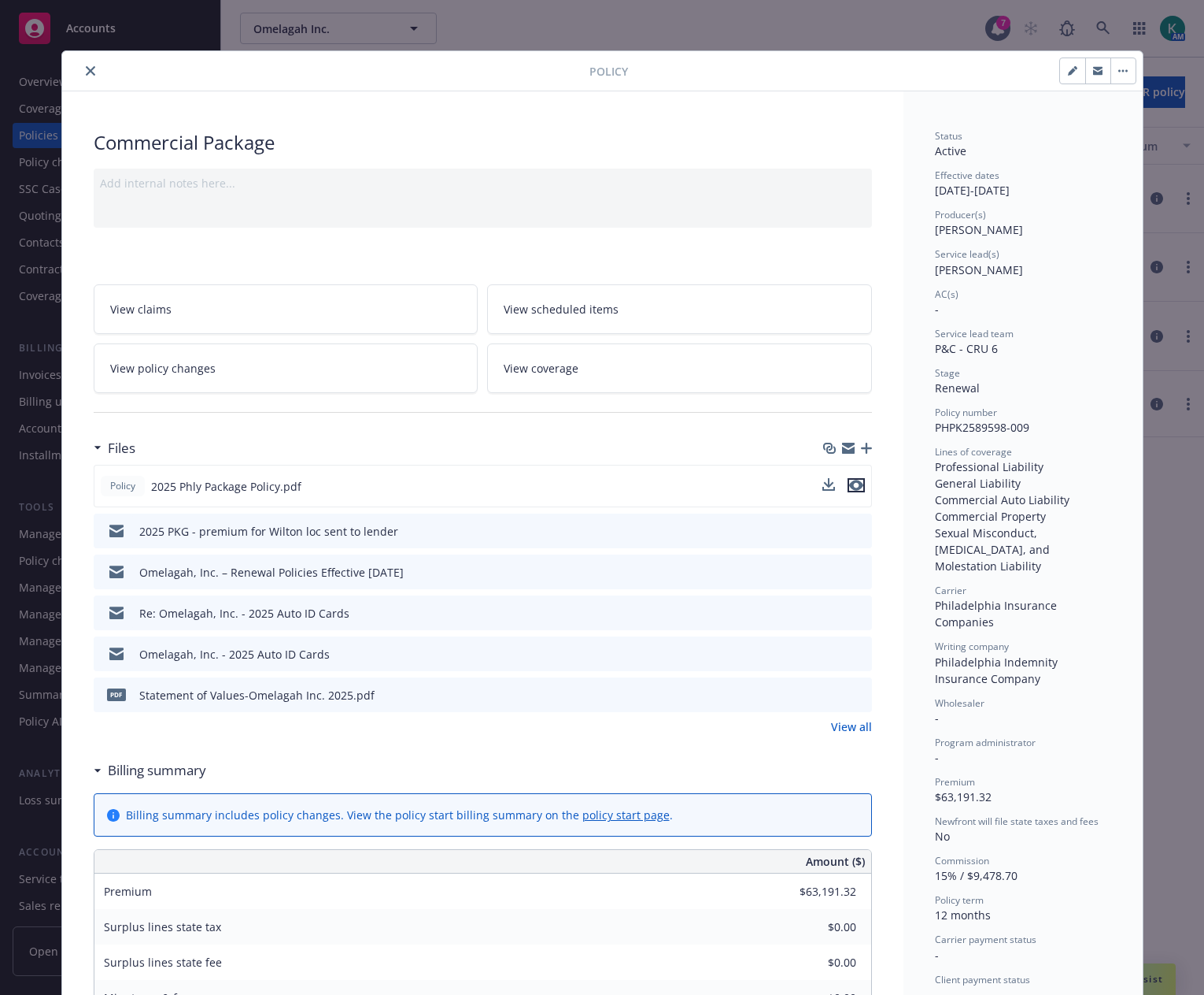
click at [850, 487] on icon "preview file" at bounding box center [856, 485] width 14 height 11
drag, startPoint x: 1027, startPoint y: 430, endPoint x: 956, endPoint y: 429, distance: 71.0
click at [956, 430] on div "Policy number PHPK2589598-009" at bounding box center [1023, 421] width 177 height 30
copy span "2589598-009"
